Goal: Information Seeking & Learning: Learn about a topic

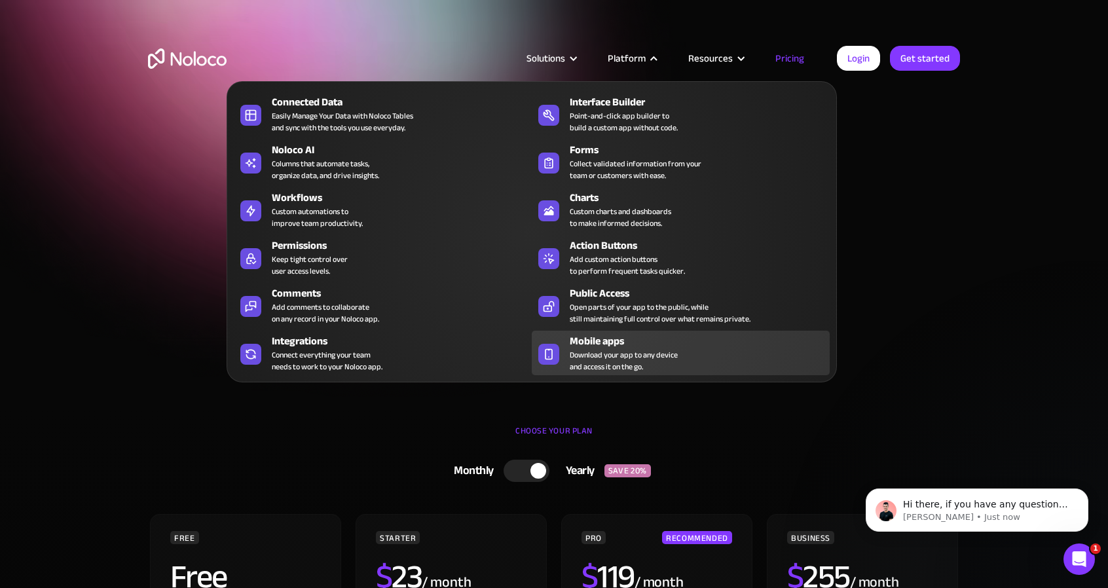
click at [715, 361] on div "Mobile apps Download your app to any device and access it on the go." at bounding box center [696, 352] width 253 height 39
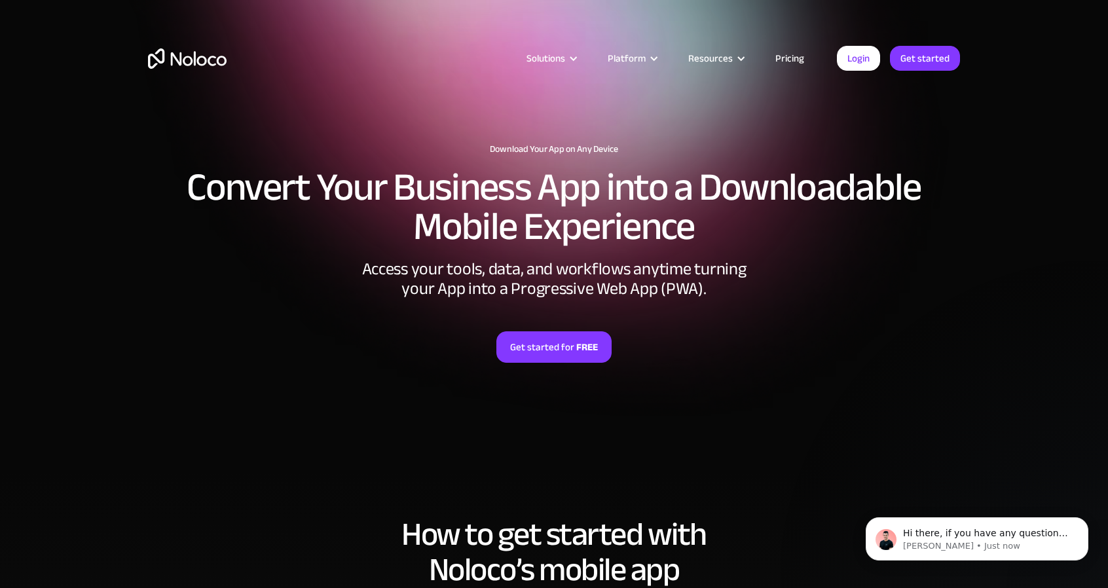
click at [797, 59] on link "Pricing" at bounding box center [790, 58] width 62 height 17
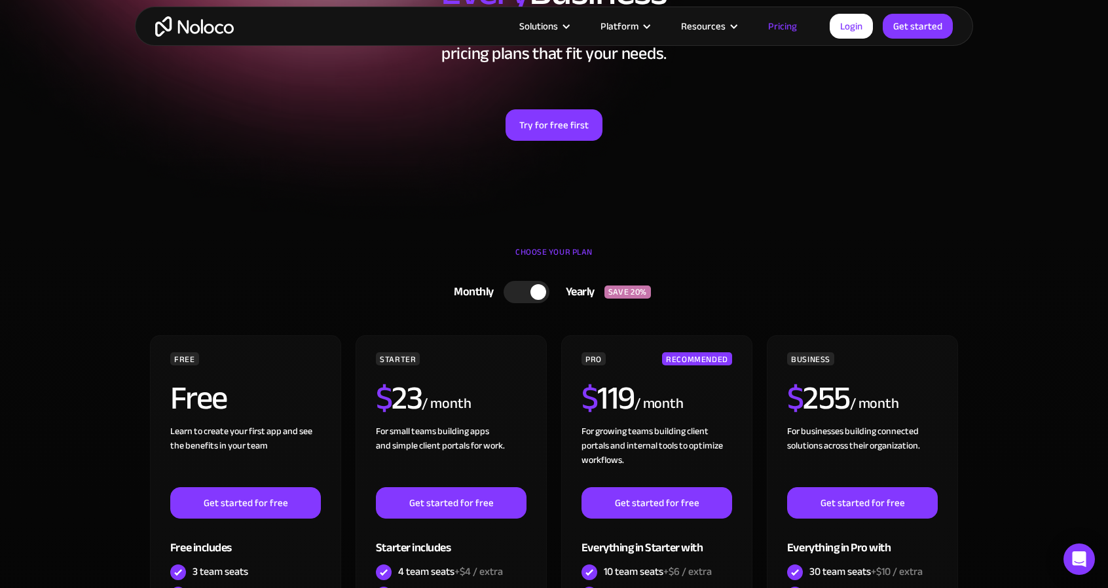
scroll to position [177, 0]
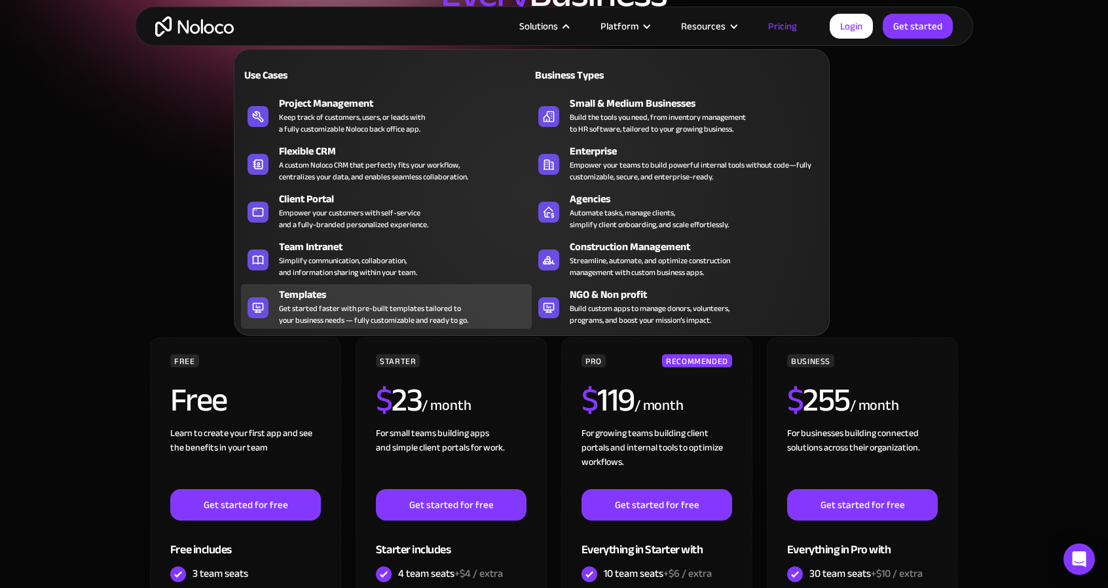
click at [386, 302] on div "Get started faster with pre-built templates tailored to your business needs — f…" at bounding box center [373, 314] width 189 height 24
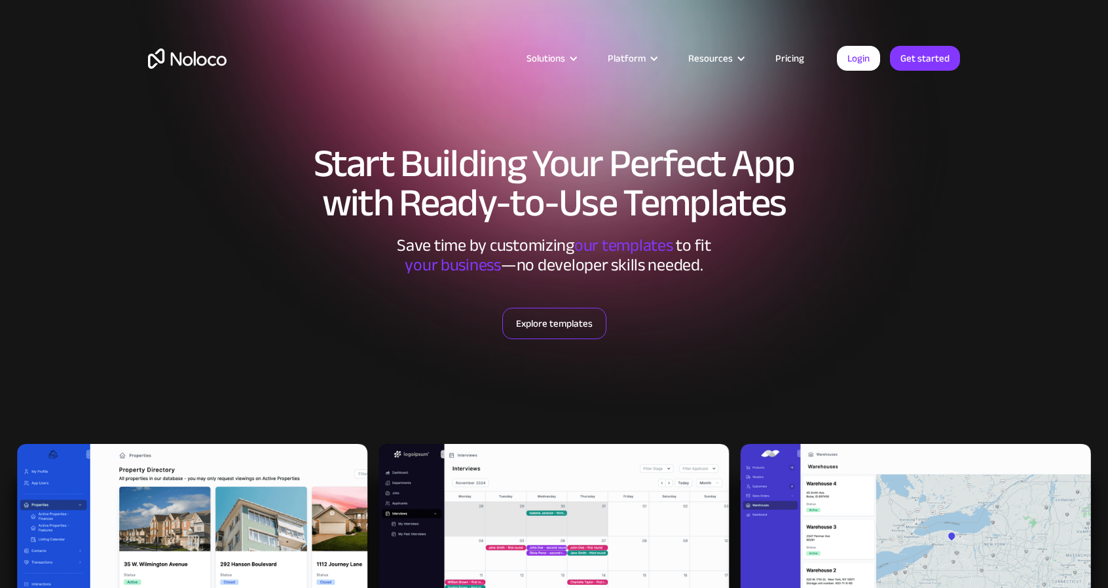
click at [572, 325] on link "Explore templates" at bounding box center [554, 323] width 104 height 31
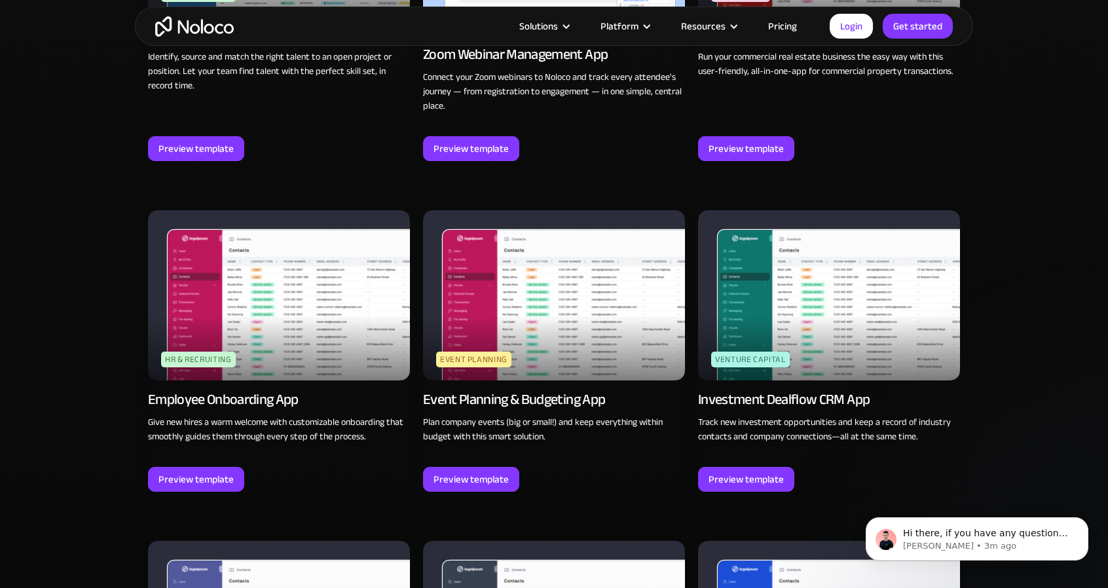
scroll to position [2925, 0]
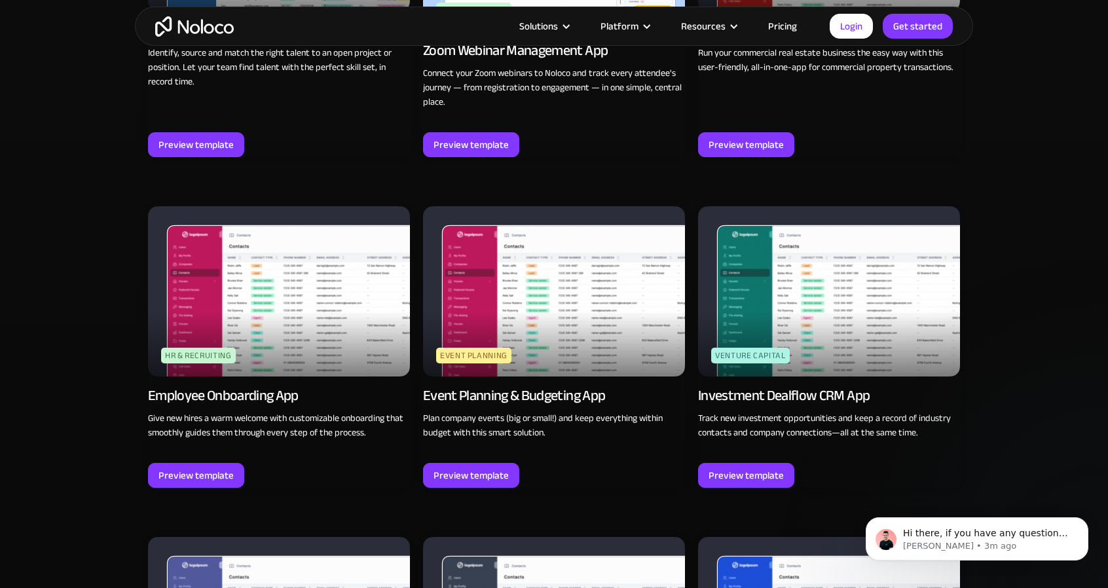
click at [540, 314] on img at bounding box center [554, 291] width 262 height 170
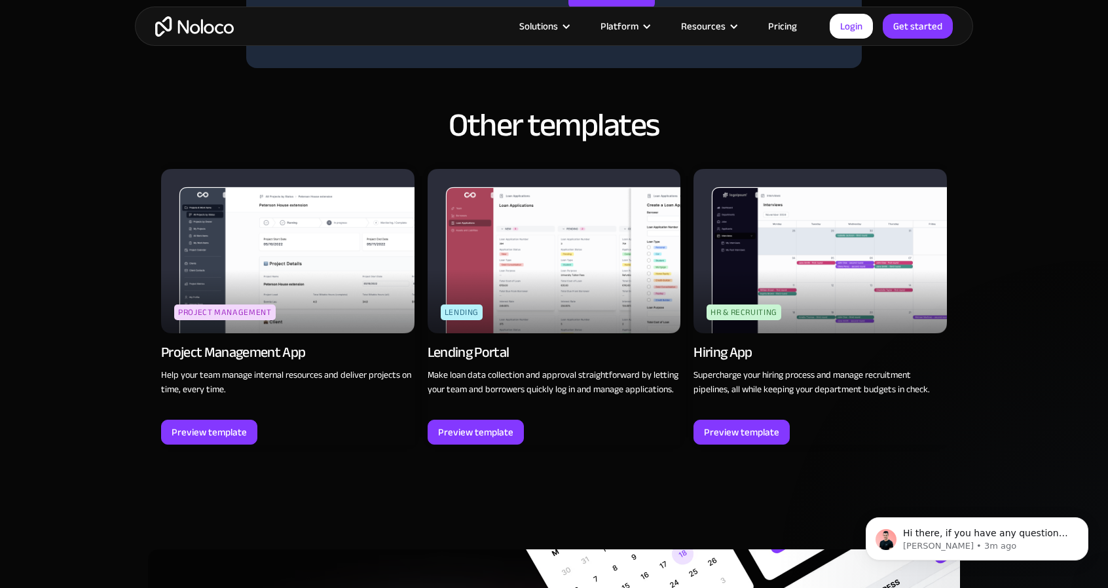
scroll to position [1016, 0]
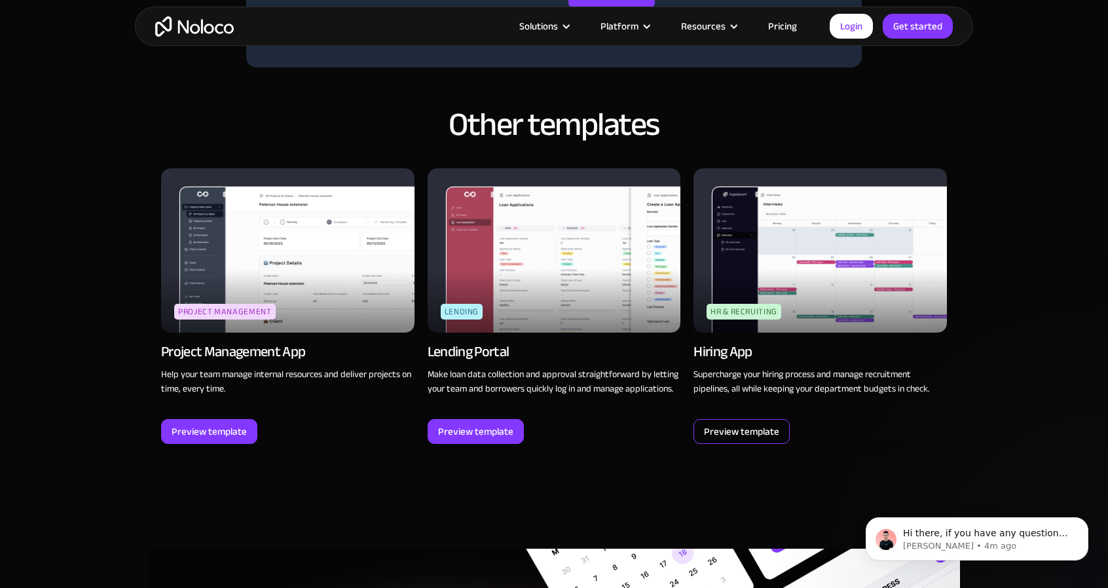
click at [756, 427] on div "Preview template" at bounding box center [741, 431] width 75 height 17
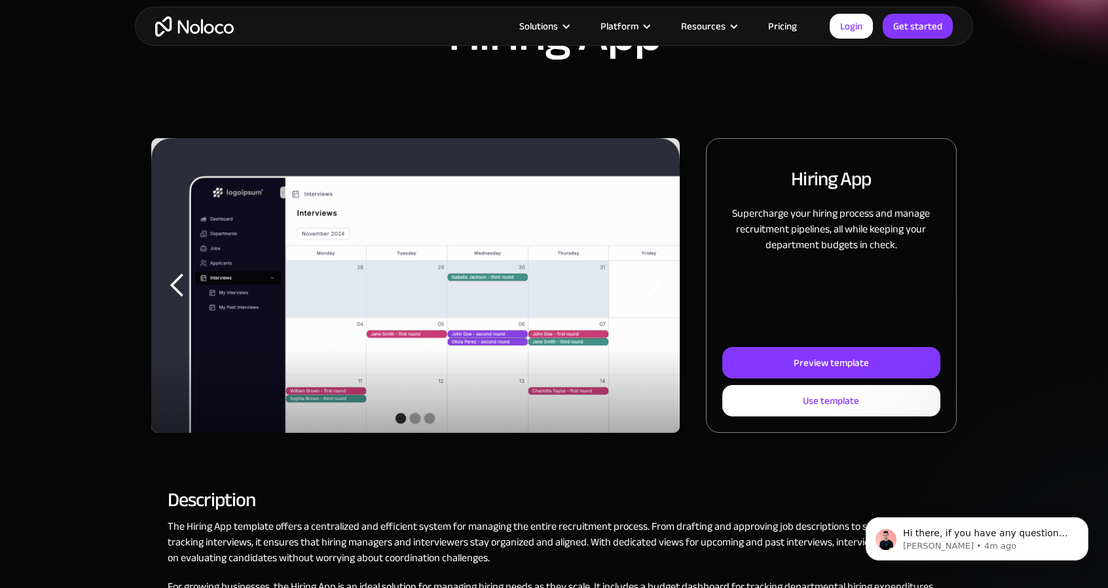
scroll to position [85, 0]
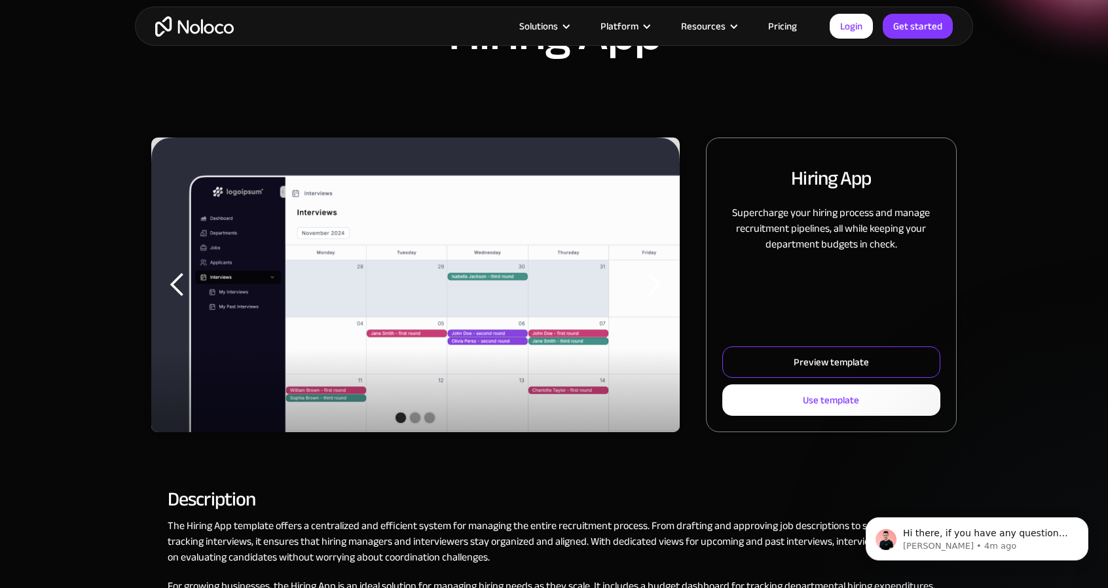
click at [827, 363] on div "Preview template" at bounding box center [830, 361] width 75 height 17
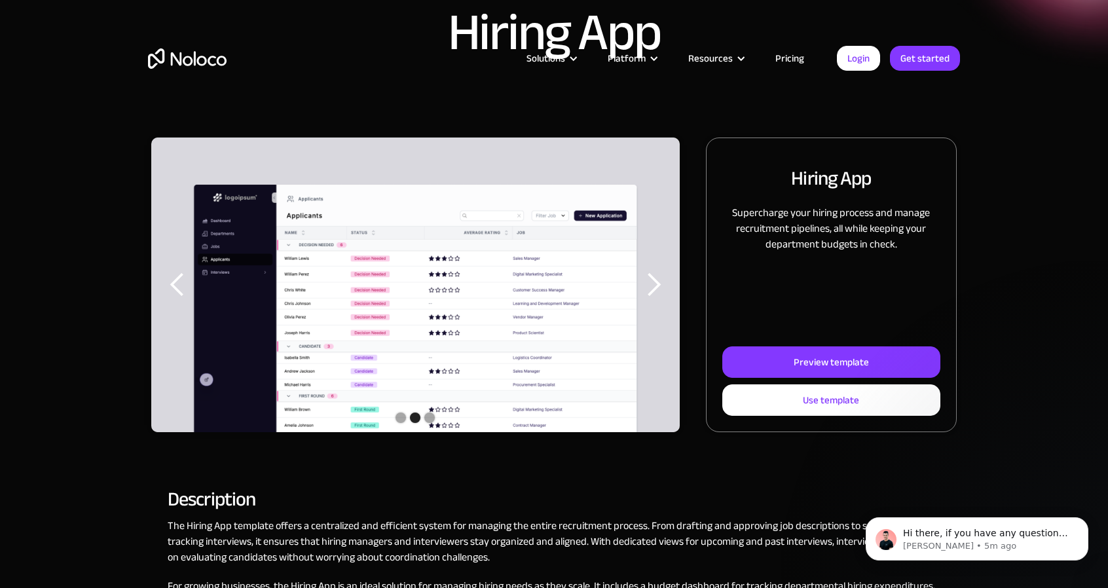
scroll to position [0, 0]
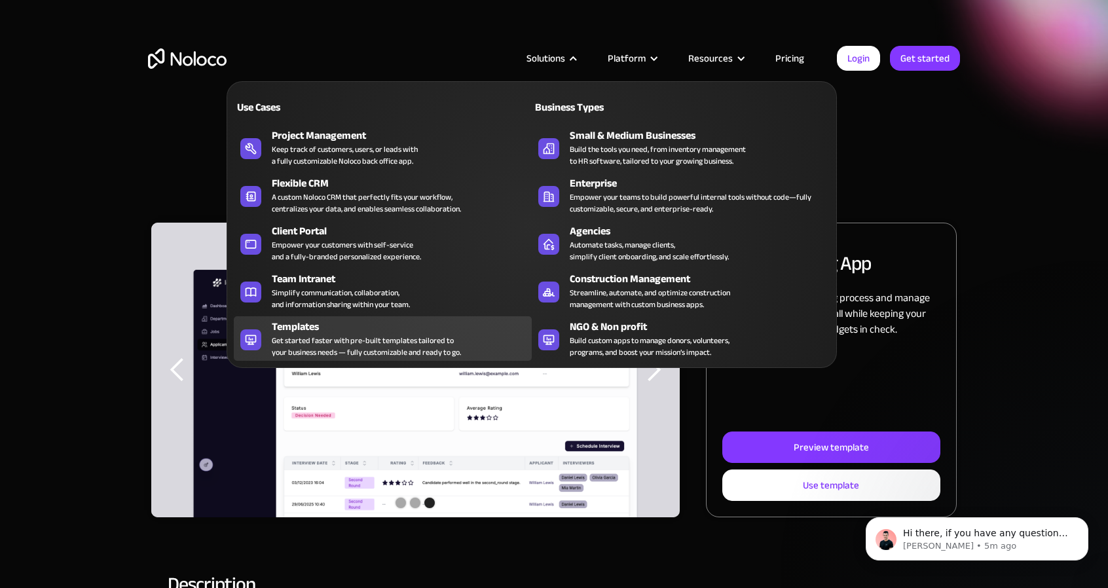
click at [347, 336] on div "Get started faster with pre-built templates tailored to your business needs — f…" at bounding box center [366, 347] width 189 height 24
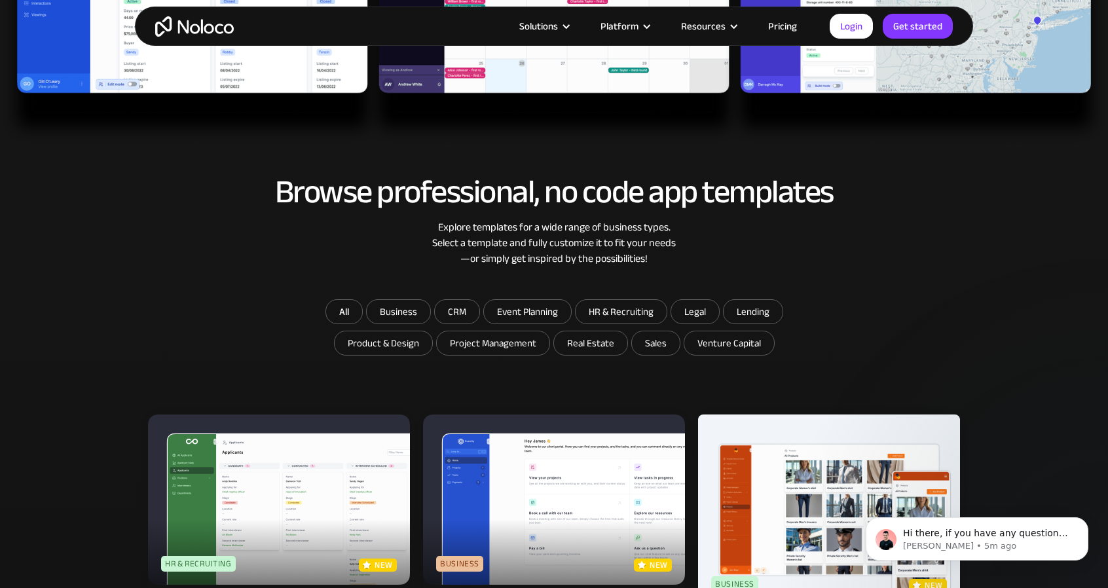
scroll to position [730, 0]
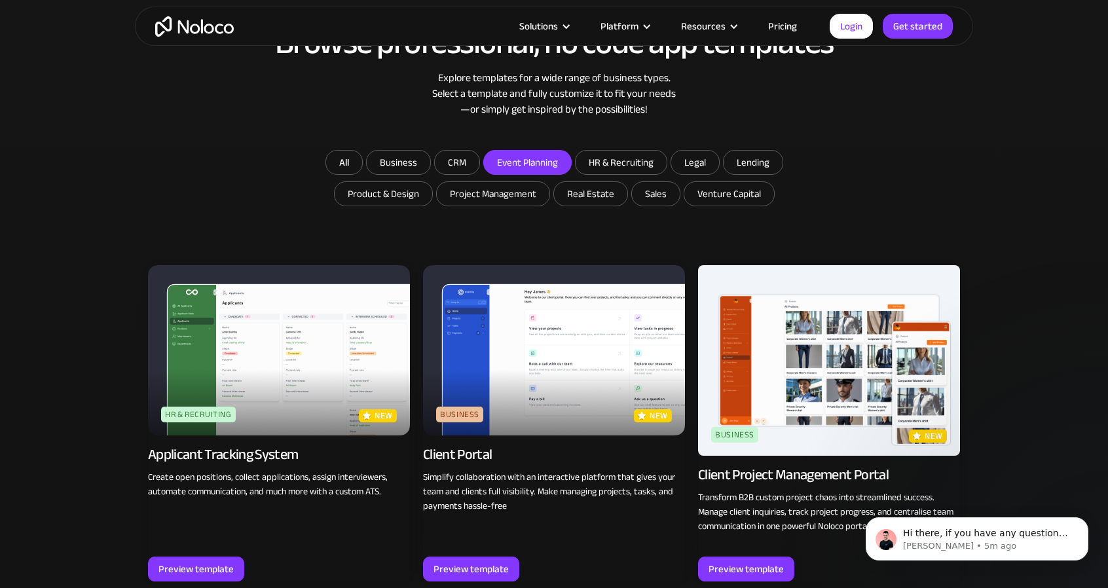
click at [430, 158] on input "Event Planning" at bounding box center [398, 163] width 63 height 24
checkbox input "true"
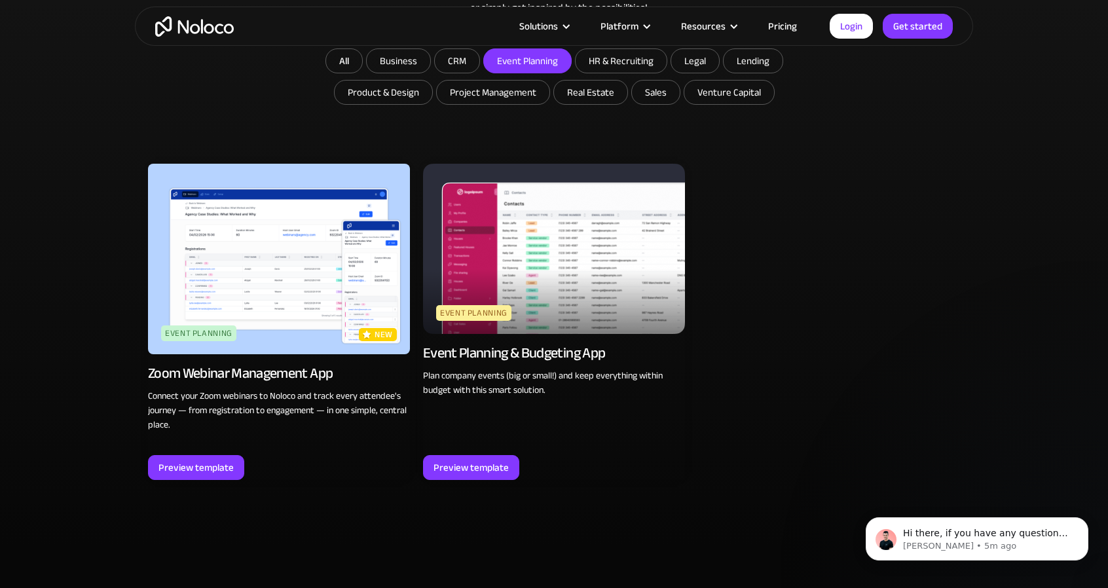
scroll to position [832, 0]
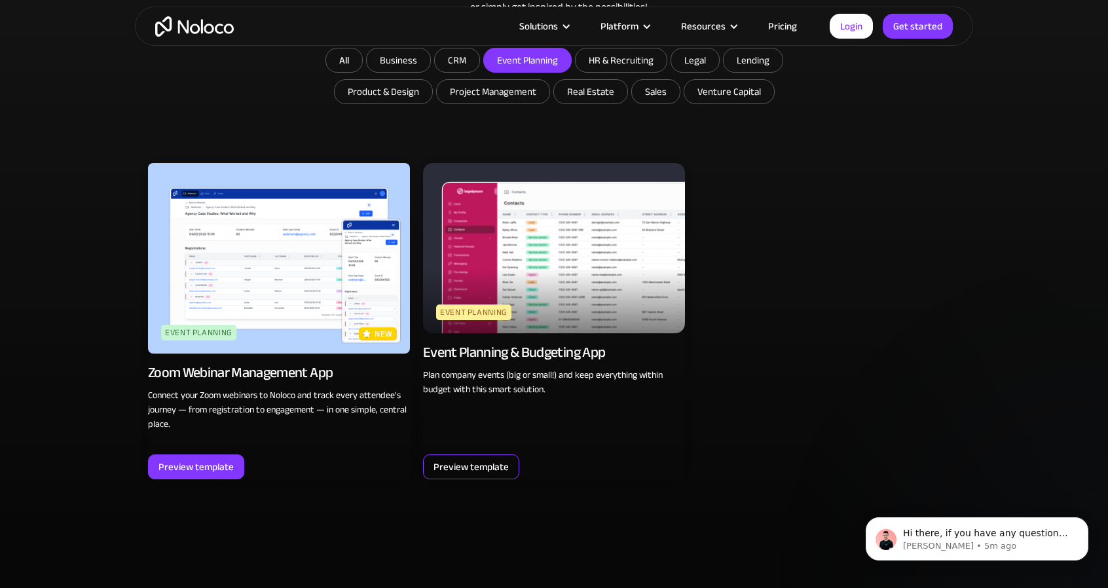
click at [473, 469] on div "Preview template" at bounding box center [470, 466] width 75 height 17
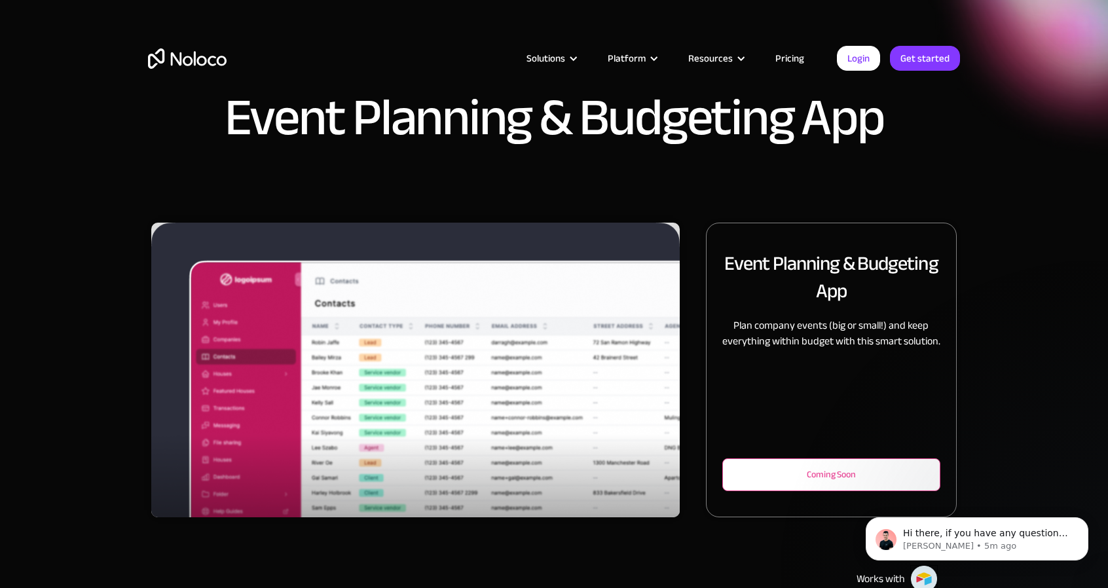
click at [813, 479] on div "Coming Soon" at bounding box center [831, 475] width 175 height 16
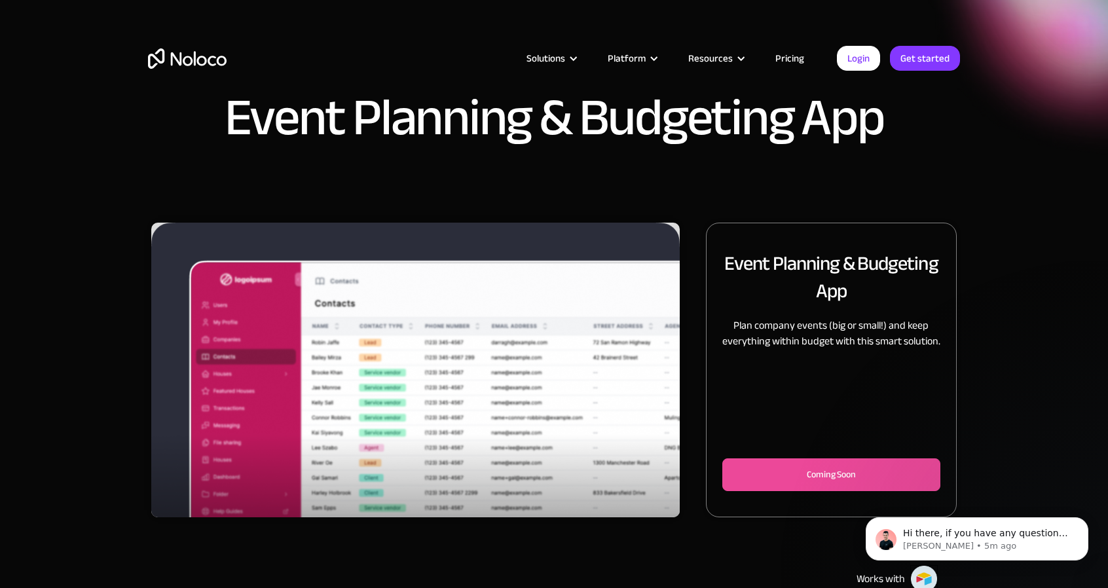
click at [565, 411] on img "1 of 3" at bounding box center [415, 394] width 528 height 343
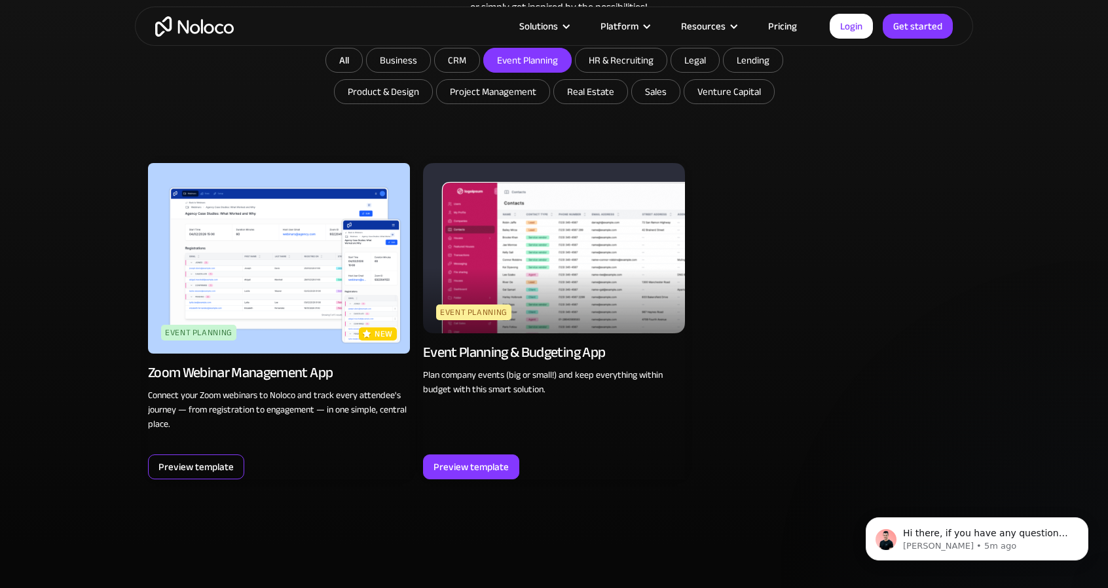
click at [195, 465] on div "Preview template" at bounding box center [195, 466] width 75 height 17
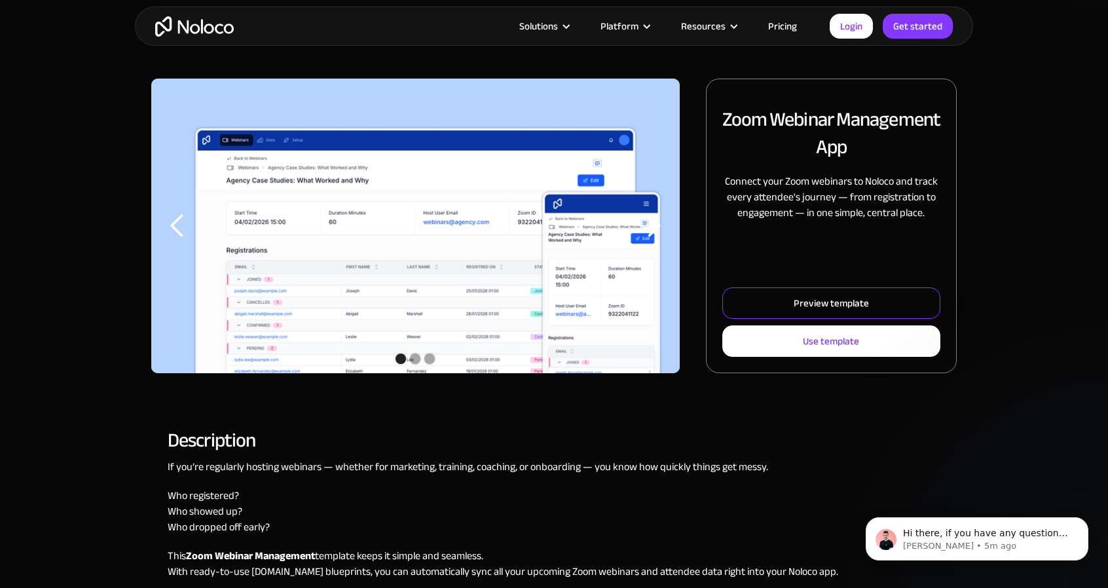
click at [804, 305] on div "Preview template" at bounding box center [830, 303] width 75 height 17
